Goal: Obtain resource: Obtain resource

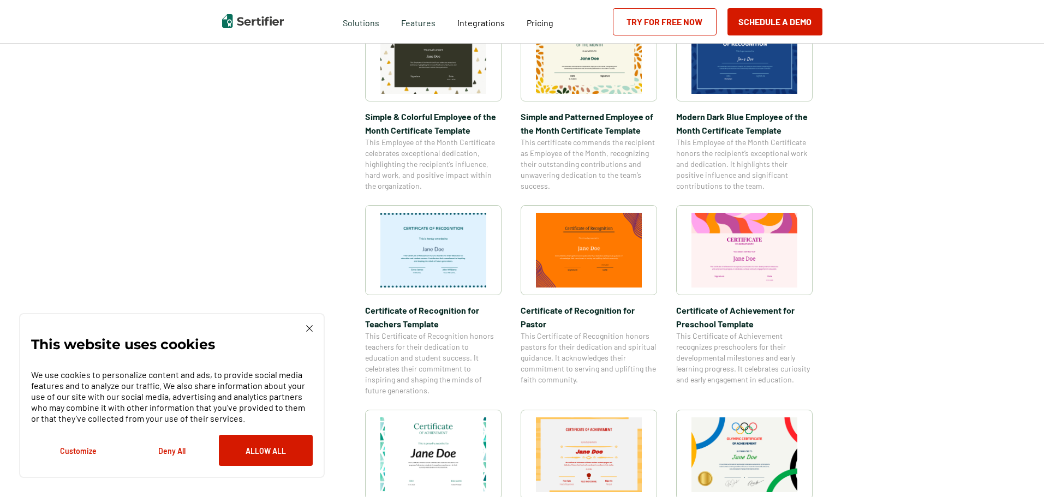
scroll to position [328, 0]
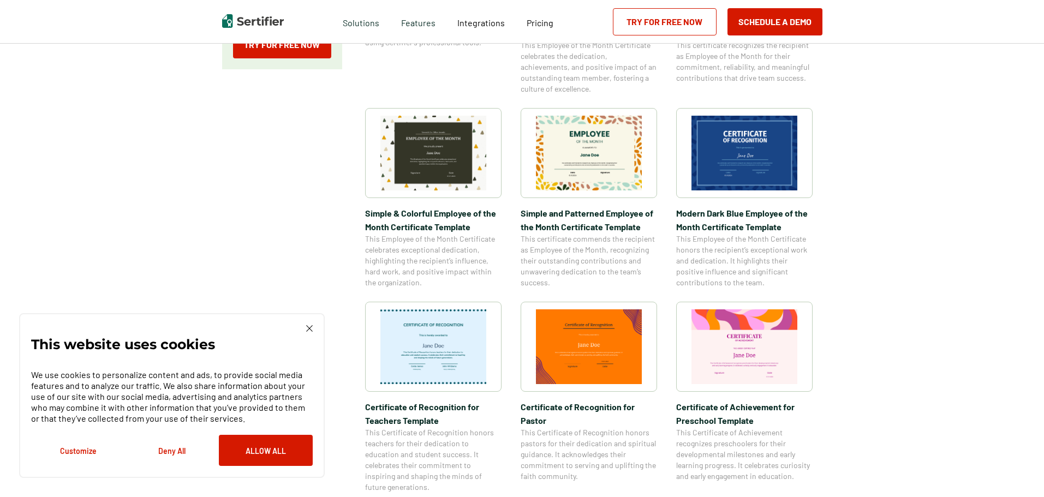
click at [747, 352] on img at bounding box center [745, 347] width 106 height 75
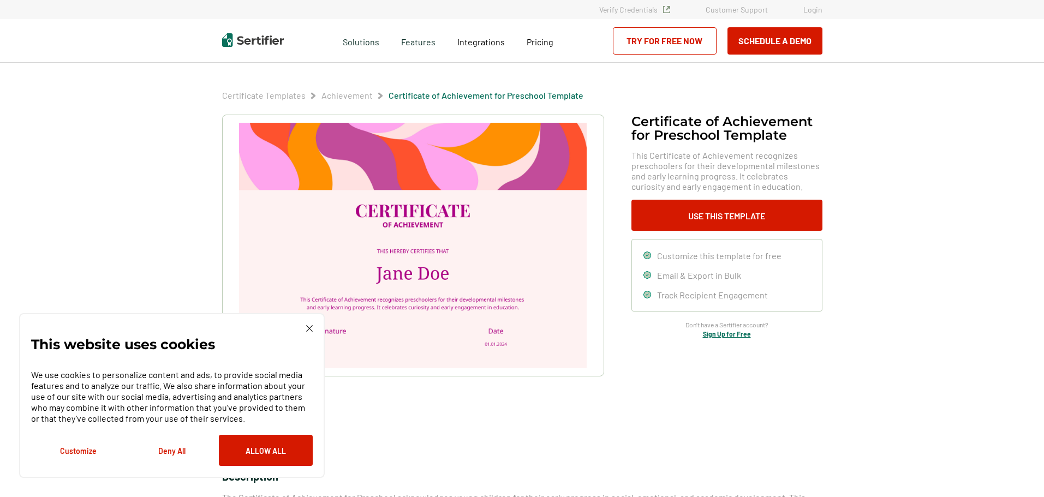
scroll to position [328, 0]
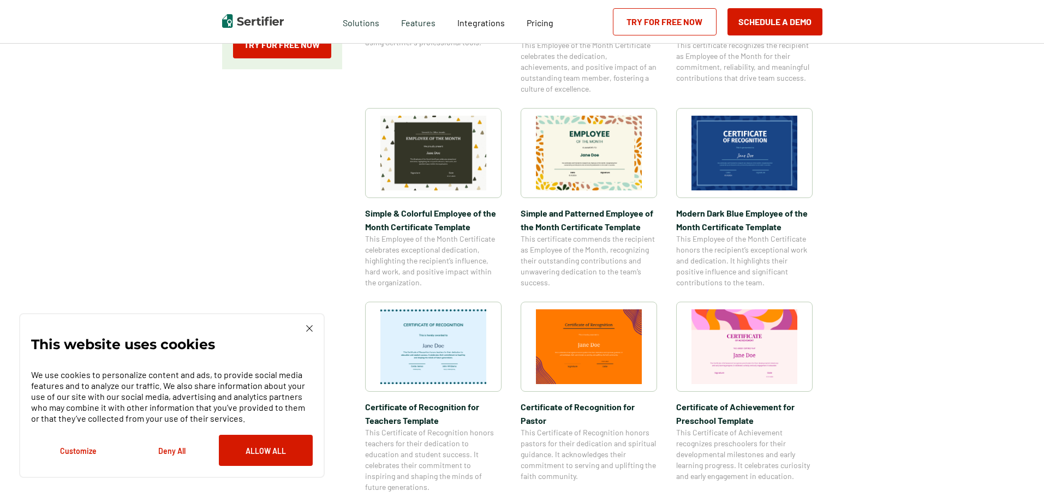
click at [732, 156] on img at bounding box center [745, 153] width 106 height 75
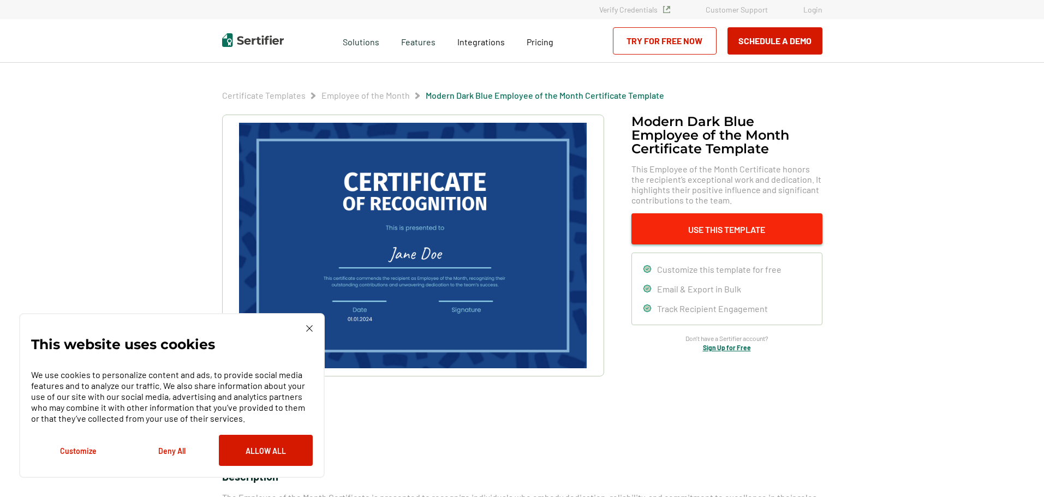
click at [736, 224] on button "Use This Template" at bounding box center [727, 228] width 191 height 31
